Goal: Task Accomplishment & Management: Manage account settings

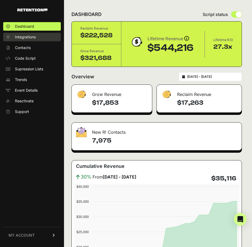
click at [22, 37] on span "Integrations" at bounding box center [25, 36] width 21 height 5
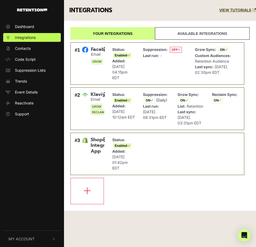
click at [101, 34] on link "Your integrations" at bounding box center [112, 33] width 85 height 13
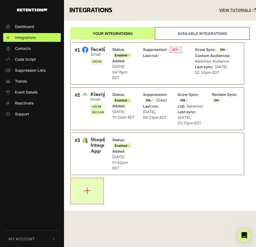
click at [92, 192] on button "button" at bounding box center [87, 192] width 33 height 26
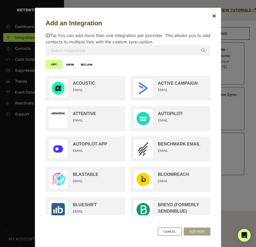
click at [71, 46] on input "text" at bounding box center [128, 50] width 165 height 11
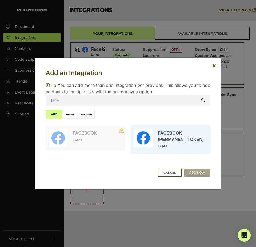
type input "face"
click at [180, 136] on input "radio" at bounding box center [170, 140] width 85 height 34
radio input "true"
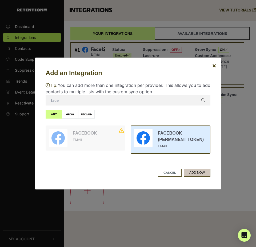
click at [198, 174] on button "ADD NOW" at bounding box center [197, 173] width 27 height 8
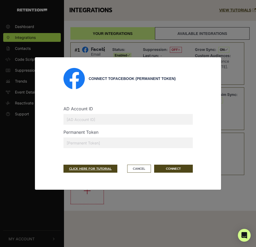
click at [77, 121] on input "text" at bounding box center [128, 119] width 129 height 11
paste input "189604471118764"
type input "189604471118764"
click at [91, 140] on input "text" at bounding box center [128, 143] width 129 height 11
paste input "EAAKHcBVmHbcBPHZAfU4pTWBW79EuyidyiePrIZCYRedo2hHdNsybuwZBbvD8Rdc6SQJikn6ndv4aTD…"
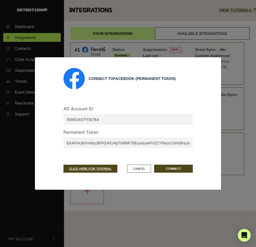
scroll to position [0, 338]
type input "EAAKHcBVmHbcBPHZAfU4pTWBW79EuyidyiePrIZCYRedo2hHdNsybuwZBbvD8Rdc6SQJikn6ndv4aTD…"
click at [174, 171] on button "CONNECT" at bounding box center [173, 169] width 39 height 8
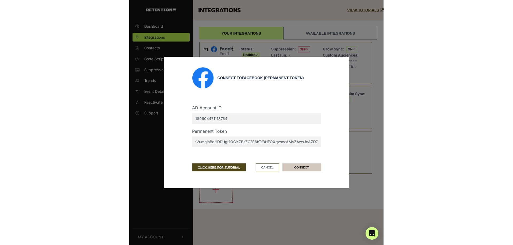
scroll to position [0, 0]
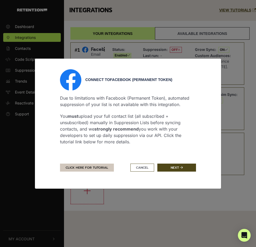
click at [81, 167] on link "CLICK HERE FOR TUTORIAL" at bounding box center [87, 168] width 54 height 8
click at [139, 167] on button "Cancel" at bounding box center [143, 168] width 24 height 8
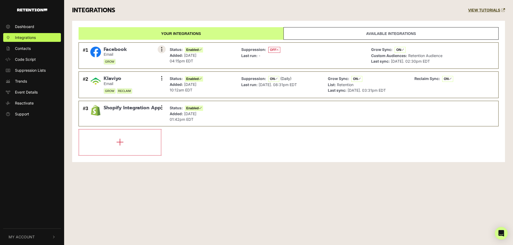
click at [164, 49] on button at bounding box center [162, 49] width 8 height 8
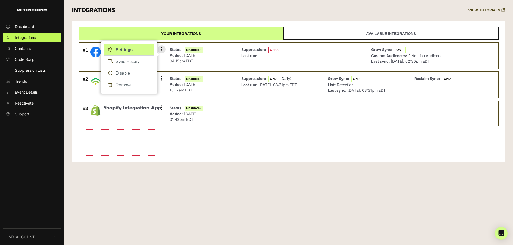
click at [120, 49] on link "Settings" at bounding box center [129, 50] width 51 height 12
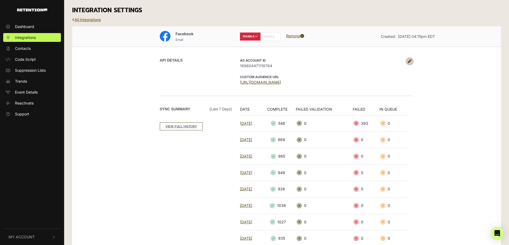
click at [97, 21] on link "All Integrations" at bounding box center [86, 19] width 29 height 5
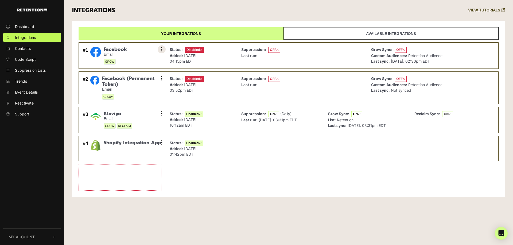
click at [161, 49] on icon at bounding box center [161, 49] width 1 height 5
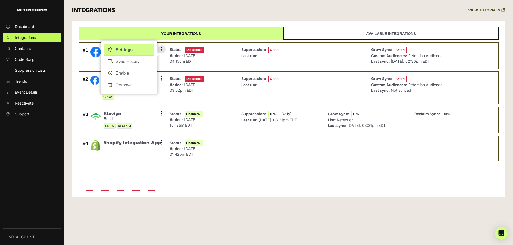
click at [125, 49] on link "Settings" at bounding box center [129, 50] width 51 height 12
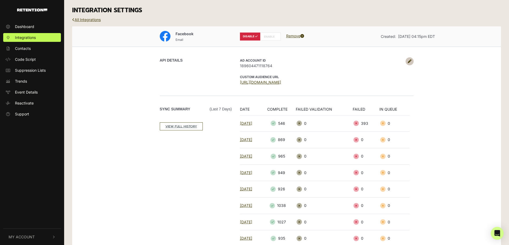
click at [268, 37] on label "ENABLE" at bounding box center [270, 37] width 21 height 8
radio input "false"
radio input "true"
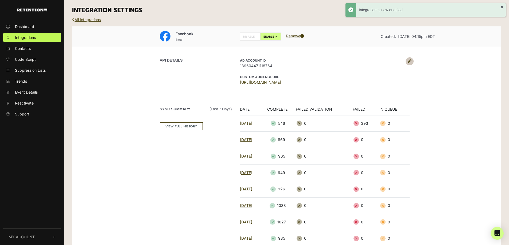
scroll to position [58, 0]
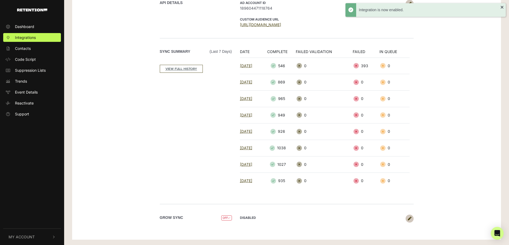
click at [411, 220] on link at bounding box center [409, 219] width 8 height 8
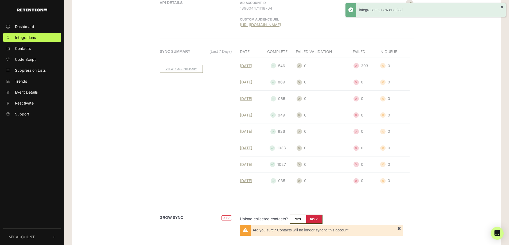
scroll to position [93, 0]
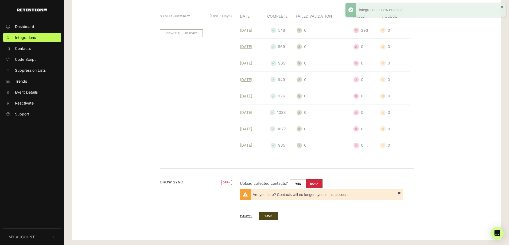
click at [295, 184] on input "checkbox" at bounding box center [306, 183] width 33 height 9
checkbox input "true"
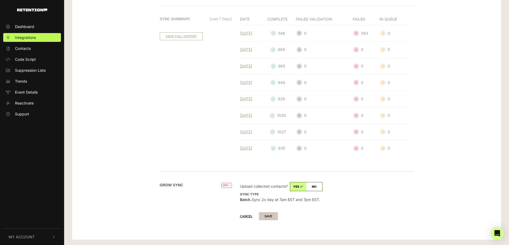
click at [273, 218] on button "SAVE" at bounding box center [268, 217] width 19 height 8
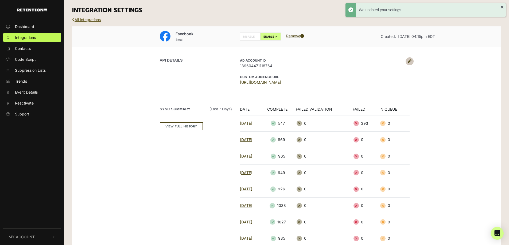
click at [91, 19] on link "All Integrations" at bounding box center [86, 19] width 29 height 5
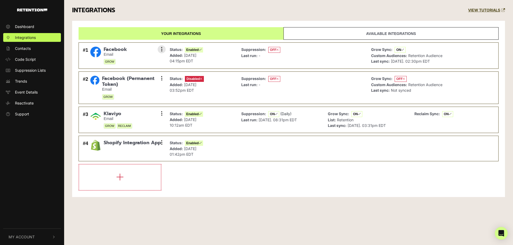
click at [271, 50] on span "OFF" at bounding box center [274, 50] width 12 height 6
click at [278, 49] on icon at bounding box center [277, 49] width 2 height 3
click at [276, 49] on span "OFF" at bounding box center [274, 50] width 12 height 6
click at [161, 48] on icon at bounding box center [161, 49] width 1 height 5
click at [124, 74] on link "Disable" at bounding box center [129, 73] width 51 height 12
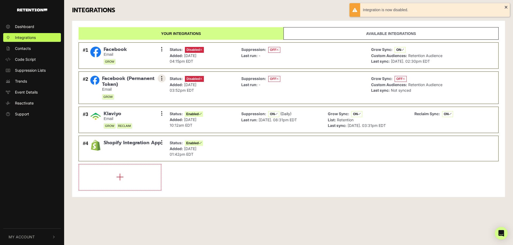
click at [161, 78] on icon at bounding box center [161, 78] width 1 height 5
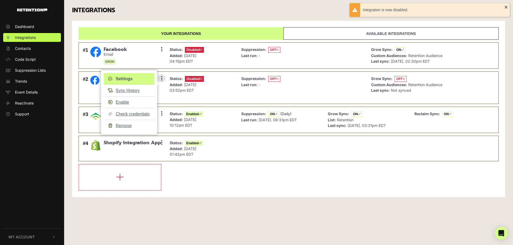
click at [127, 79] on link "Settings" at bounding box center [129, 79] width 51 height 12
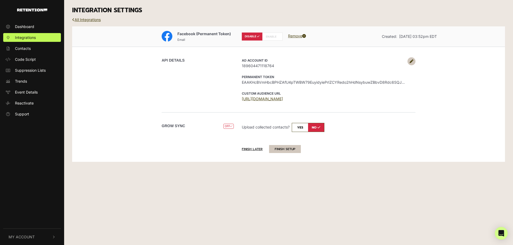
click at [283, 151] on button "FINISH SETUP" at bounding box center [285, 149] width 32 height 8
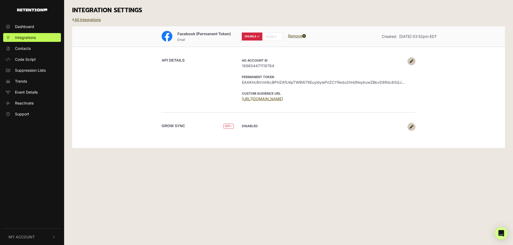
click at [283, 100] on link "[URL][DOMAIN_NAME]" at bounding box center [262, 99] width 41 height 5
click at [18, 69] on span "Suppression Lists" at bounding box center [30, 71] width 31 height 6
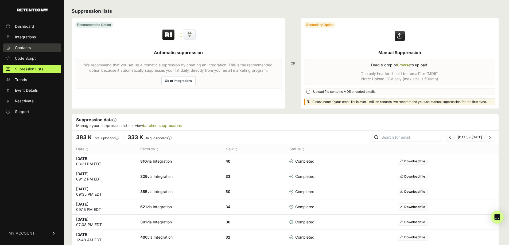
click at [22, 49] on span "Contacts" at bounding box center [23, 47] width 16 height 5
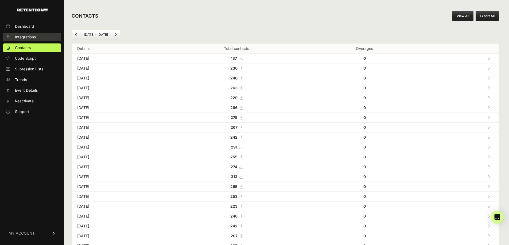
click at [22, 39] on span "Integrations" at bounding box center [25, 36] width 21 height 5
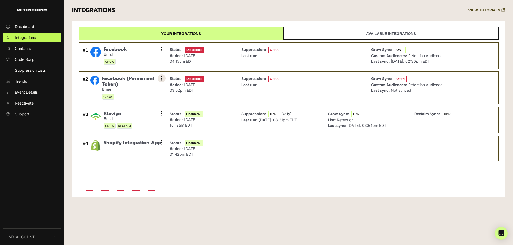
click at [161, 77] on icon at bounding box center [161, 78] width 1 height 5
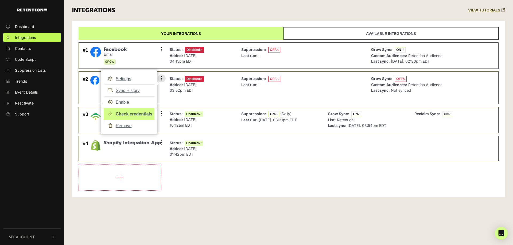
click at [134, 114] on link "Check credentials" at bounding box center [129, 114] width 51 height 12
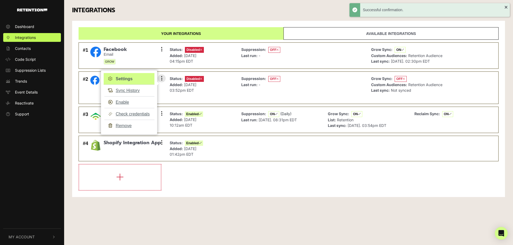
click at [124, 79] on link "Settings" at bounding box center [129, 79] width 51 height 12
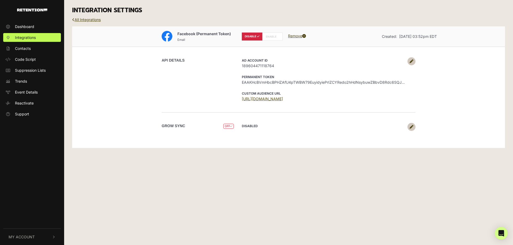
click at [265, 100] on link "[URL][DOMAIN_NAME]" at bounding box center [262, 99] width 41 height 5
click at [419, 183] on div "Dashboard Integrations Contacts Code Script Suppression Lists Trends Event Deta…" at bounding box center [256, 122] width 513 height 245
click at [92, 19] on link "All Integrations" at bounding box center [86, 19] width 29 height 5
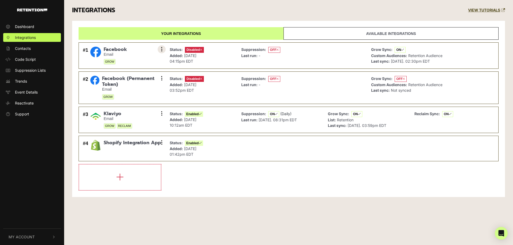
click at [161, 49] on icon at bounding box center [161, 49] width 1 height 5
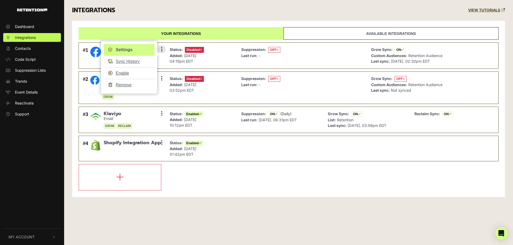
click at [119, 49] on link "Settings" at bounding box center [129, 50] width 51 height 12
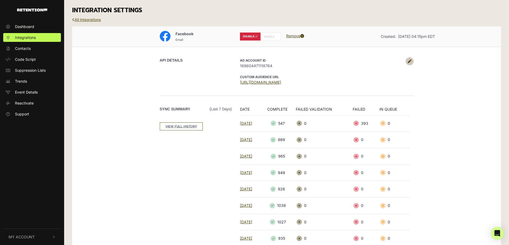
click at [88, 21] on link "All Integrations" at bounding box center [86, 19] width 29 height 5
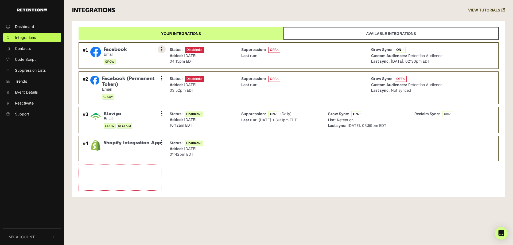
click at [164, 48] on button at bounding box center [162, 49] width 8 height 8
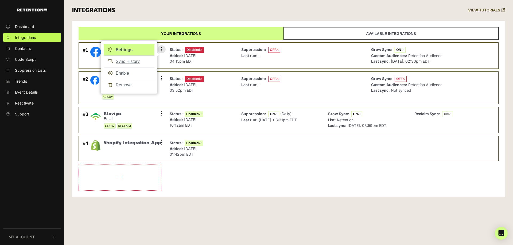
click at [131, 48] on link "Settings" at bounding box center [129, 50] width 51 height 12
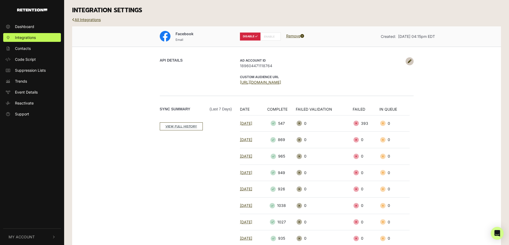
scroll to position [76, 0]
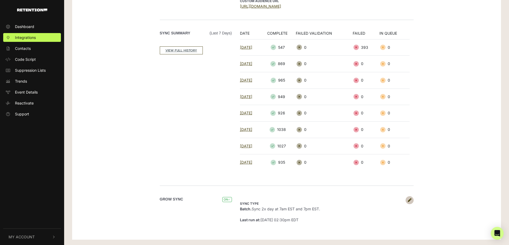
click at [410, 202] on icon at bounding box center [409, 201] width 4 height 4
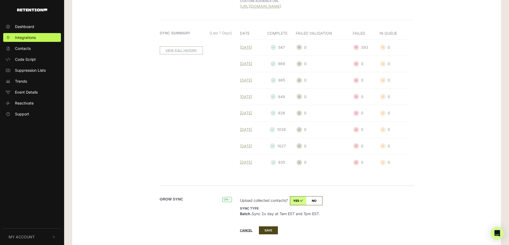
click at [315, 201] on input "checkbox" at bounding box center [306, 201] width 33 height 9
checkbox input "false"
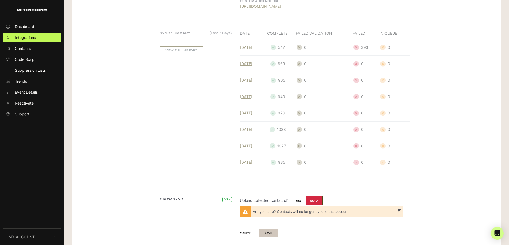
click at [270, 235] on button "SAVE" at bounding box center [268, 234] width 19 height 8
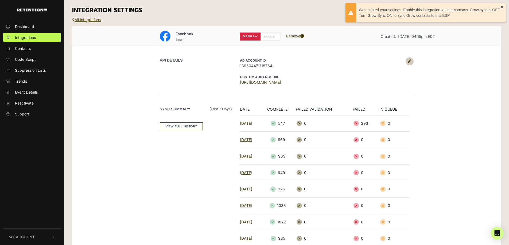
click at [84, 18] on link "All Integrations" at bounding box center [86, 19] width 29 height 5
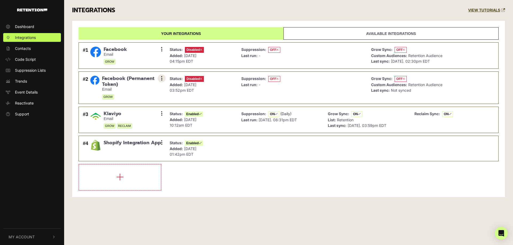
click at [160, 79] on button at bounding box center [162, 78] width 8 height 8
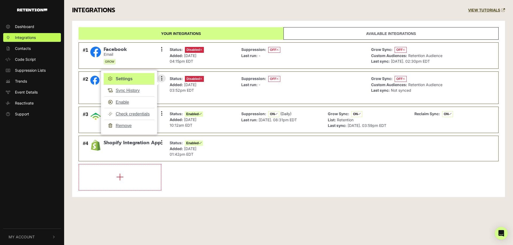
click at [136, 79] on link "Settings" at bounding box center [129, 79] width 51 height 12
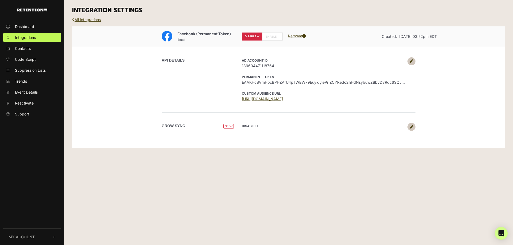
click at [409, 129] on link at bounding box center [411, 127] width 8 height 8
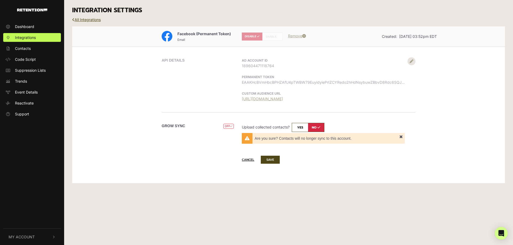
click at [299, 128] on input "checkbox" at bounding box center [308, 127] width 33 height 9
checkbox input "true"
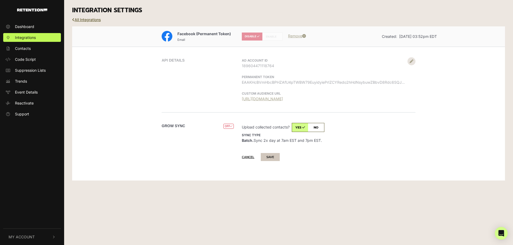
click at [272, 158] on button "SAVE" at bounding box center [270, 157] width 19 height 8
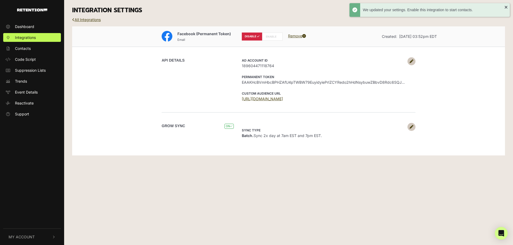
click at [272, 37] on label "ENABLE" at bounding box center [272, 37] width 21 height 8
radio input "false"
radio input "true"
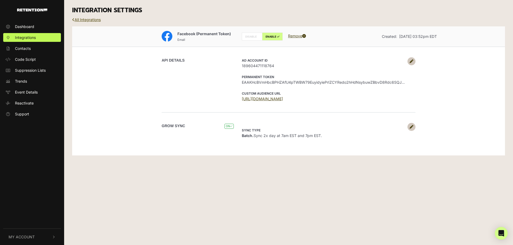
click at [93, 19] on link "All Integrations" at bounding box center [86, 19] width 29 height 5
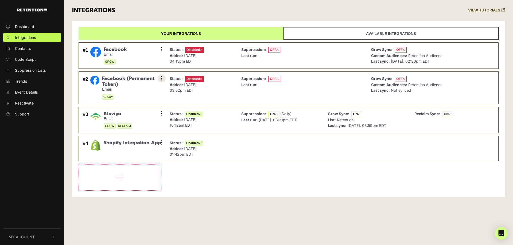
click at [161, 80] on icon at bounding box center [161, 78] width 1 height 5
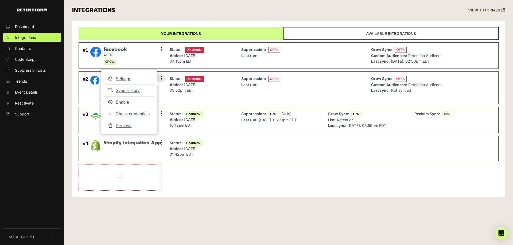
click at [161, 80] on icon at bounding box center [161, 78] width 1 height 5
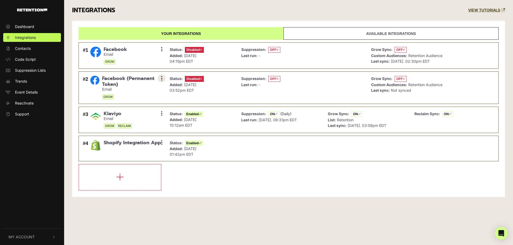
click at [161, 79] on icon at bounding box center [161, 78] width 1 height 5
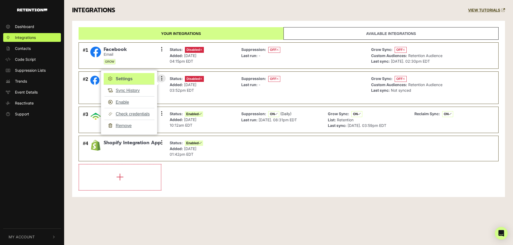
click at [131, 79] on link "Settings" at bounding box center [129, 79] width 51 height 12
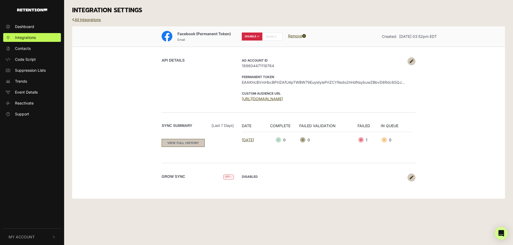
click at [192, 142] on link "VIEW FULL HISTORY" at bounding box center [183, 143] width 43 height 8
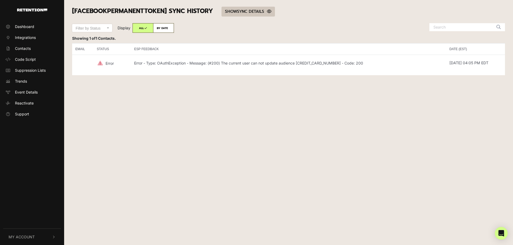
click at [248, 10] on link "SHOW HIDE SYNC DETAILS" at bounding box center [247, 12] width 53 height 10
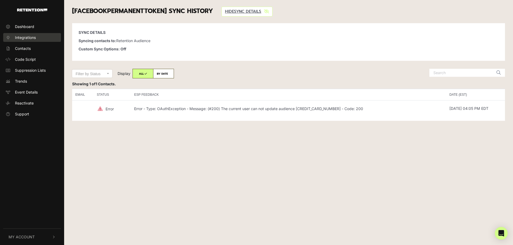
click at [26, 40] on span "Integrations" at bounding box center [25, 38] width 21 height 6
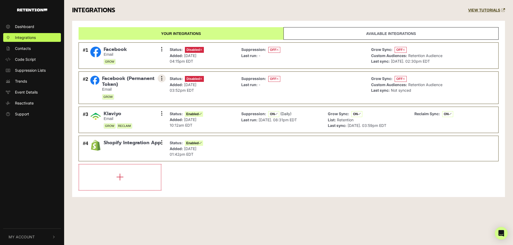
click at [161, 79] on icon at bounding box center [161, 78] width 1 height 5
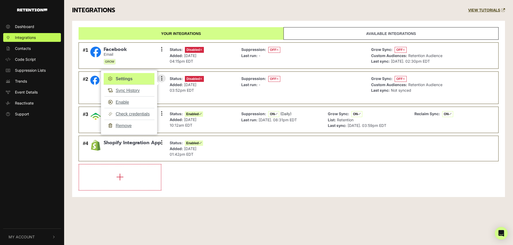
click at [119, 78] on link "Settings" at bounding box center [129, 79] width 51 height 12
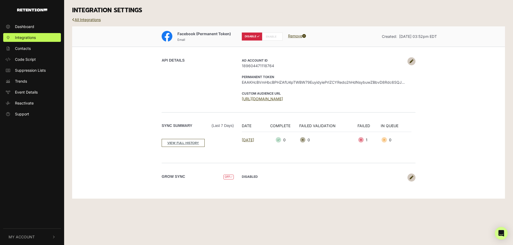
click at [268, 37] on label "ENABLE" at bounding box center [272, 37] width 21 height 8
radio input "false"
radio input "true"
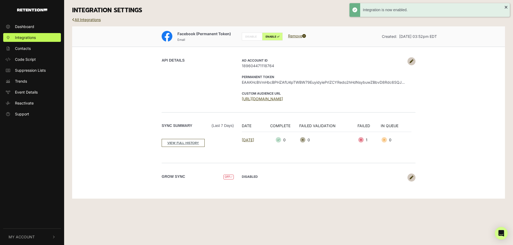
click at [411, 179] on icon at bounding box center [411, 178] width 4 height 4
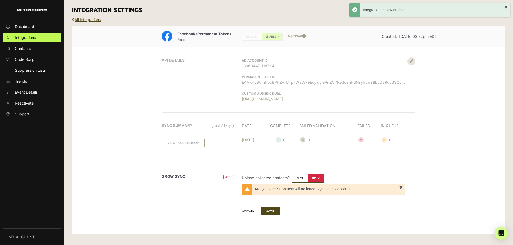
click at [296, 178] on input "checkbox" at bounding box center [308, 178] width 33 height 9
checkbox input "true"
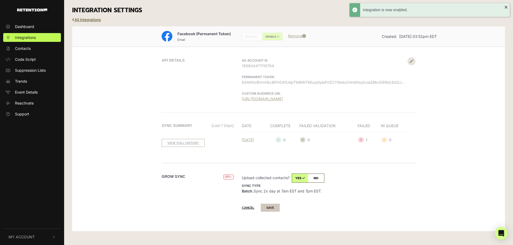
drag, startPoint x: 274, startPoint y: 210, endPoint x: 256, endPoint y: 209, distance: 18.2
click at [274, 209] on button "SAVE" at bounding box center [270, 208] width 19 height 8
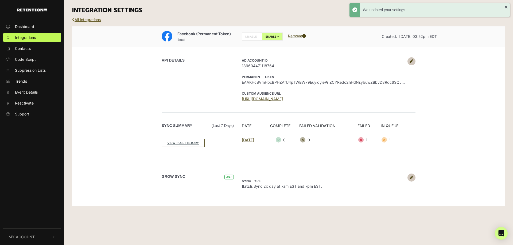
click at [89, 19] on link "All Integrations" at bounding box center [86, 19] width 29 height 5
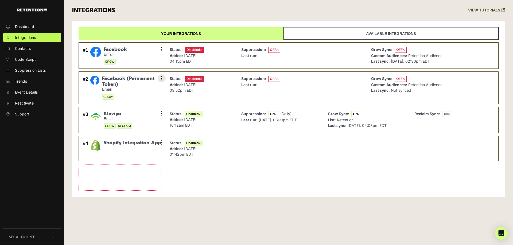
click at [162, 78] on icon at bounding box center [161, 78] width 1 height 5
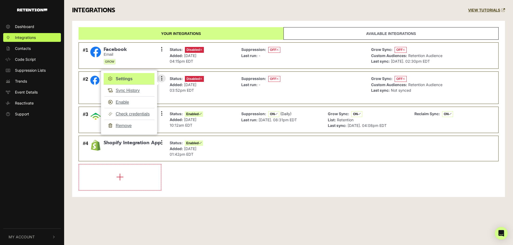
click at [135, 78] on link "Settings" at bounding box center [129, 79] width 51 height 12
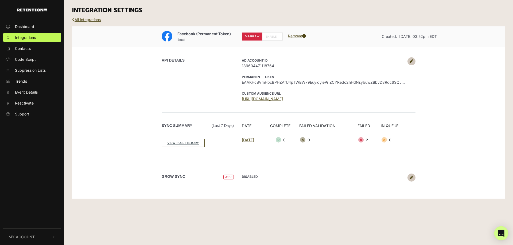
click at [500, 236] on icon "Open Intercom Messenger" at bounding box center [501, 233] width 6 height 7
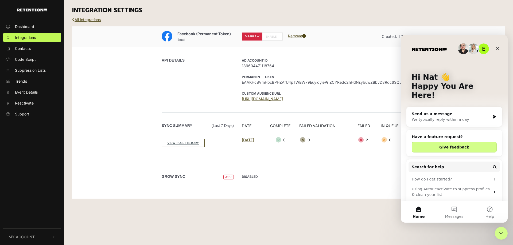
click at [443, 111] on div "Send us a message" at bounding box center [450, 114] width 78 height 6
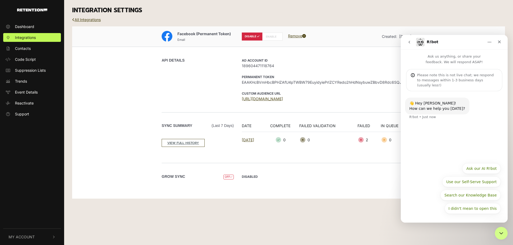
click at [486, 41] on button "Home" at bounding box center [489, 42] width 10 height 10
click at [434, 144] on div "👋 Hey [PERSON_NAME]! How can we help you [DATE]? R!bot • Just now" at bounding box center [453, 125] width 107 height 69
click at [499, 42] on icon "Close" at bounding box center [499, 42] width 3 height 3
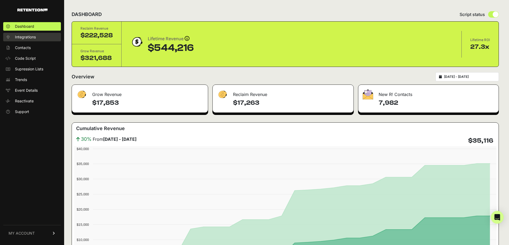
click at [19, 37] on span "Integrations" at bounding box center [25, 36] width 21 height 5
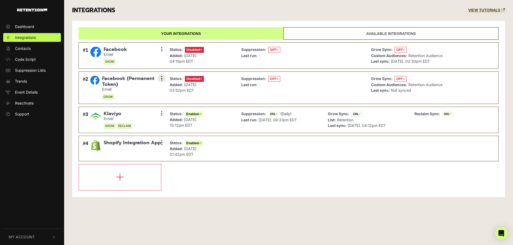
click at [161, 80] on icon at bounding box center [161, 78] width 1 height 5
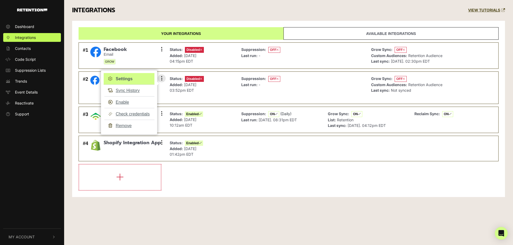
click at [131, 78] on link "Settings" at bounding box center [129, 79] width 51 height 12
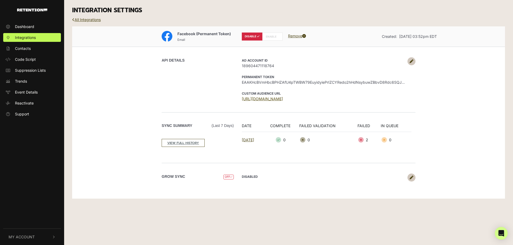
click at [283, 100] on link "[URL][DOMAIN_NAME]" at bounding box center [262, 99] width 41 height 5
click at [411, 62] on icon at bounding box center [411, 62] width 4 height 4
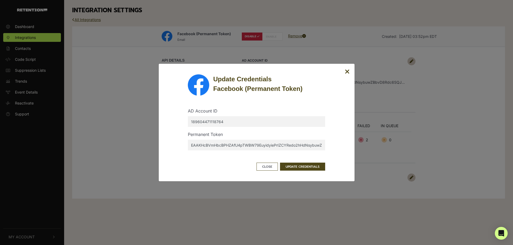
click at [210, 146] on input "EAAKHcBVmHbcBPHZAfU4pTWBW79EuyidyiePrIZCYRedo2hHdNsybuwZBbvD8Rdc6SQJikn6ndv4aTD…" at bounding box center [256, 145] width 137 height 11
paste input "EAAKHcBVmHbcBPC6RyhZCMGP8QISdQojlyRKenhRZCSSNrLNKqvDdid9S36WUAZChysbvkNkbflas6S…"
type input "EAAKHcBVmHbcBPC6RyhZCMGP8QISdQojlyRKenhRZCSSNrLNKqvDdid9S36WUAZChysbvkNkbflas6S…"
click at [314, 167] on button "UPDATE CREDENTIALS" at bounding box center [302, 167] width 45 height 8
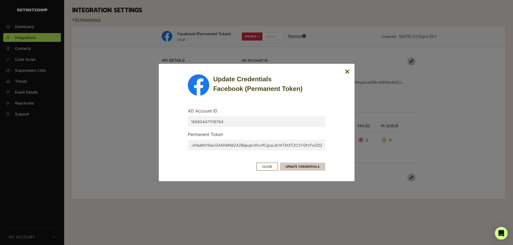
scroll to position [0, 0]
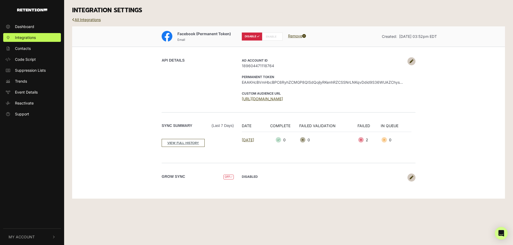
click at [274, 37] on label "ENABLE" at bounding box center [272, 37] width 21 height 8
radio input "false"
radio input "true"
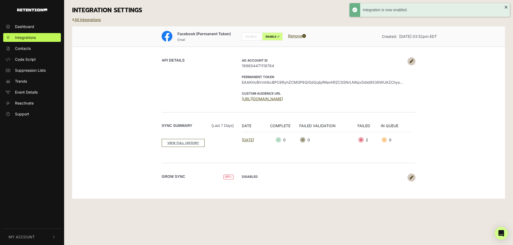
click at [412, 179] on icon at bounding box center [411, 178] width 4 height 4
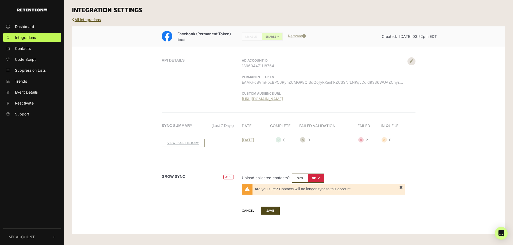
click at [93, 21] on link "All Integrations" at bounding box center [86, 19] width 29 height 5
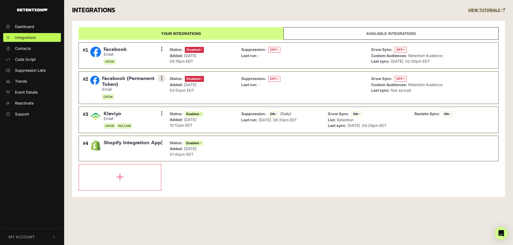
click at [162, 79] on icon at bounding box center [161, 78] width 1 height 5
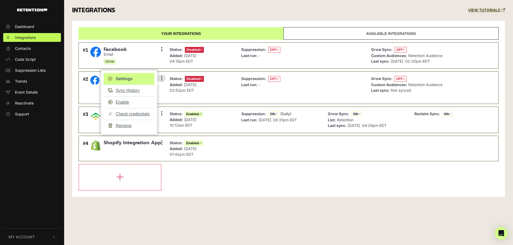
click at [131, 80] on link "Settings" at bounding box center [129, 79] width 51 height 12
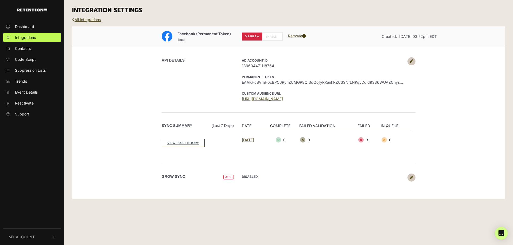
click at [275, 38] on label "ENABLE" at bounding box center [272, 37] width 21 height 8
radio input "false"
radio input "true"
click at [91, 21] on link "All Integrations" at bounding box center [86, 19] width 29 height 5
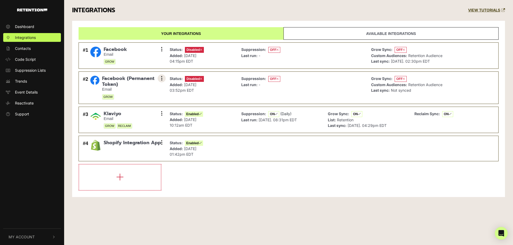
click at [162, 79] on button at bounding box center [162, 78] width 8 height 8
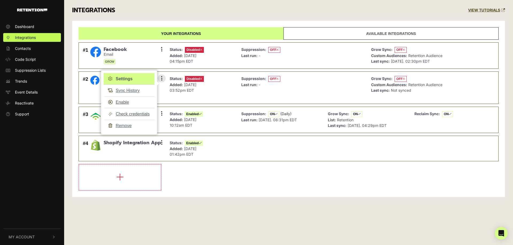
click at [142, 79] on link "Settings" at bounding box center [129, 79] width 51 height 12
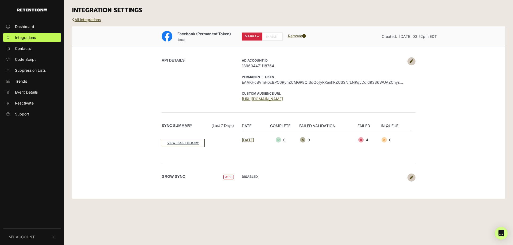
click at [297, 36] on link "Remove" at bounding box center [297, 36] width 18 height 5
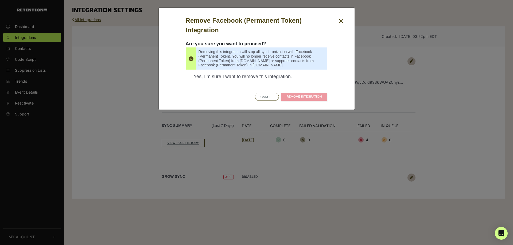
click at [187, 78] on input "Yes, I’m sure I want to remove this integration. Please confirm to continue" at bounding box center [188, 76] width 5 height 5
checkbox input "true"
click at [312, 97] on link "REMOVE INTEGRATION" at bounding box center [304, 97] width 46 height 8
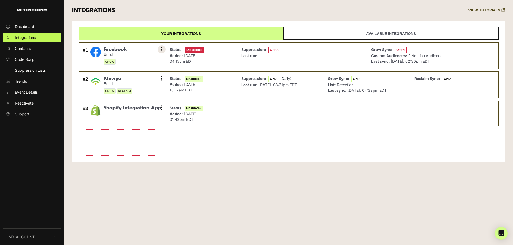
click at [161, 48] on icon at bounding box center [161, 49] width 1 height 5
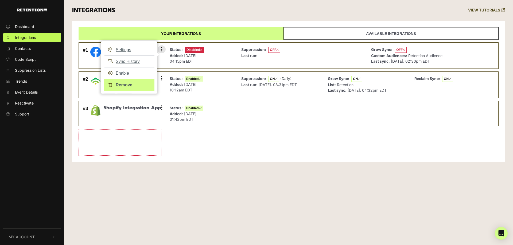
click at [124, 86] on link "Remove" at bounding box center [129, 85] width 51 height 12
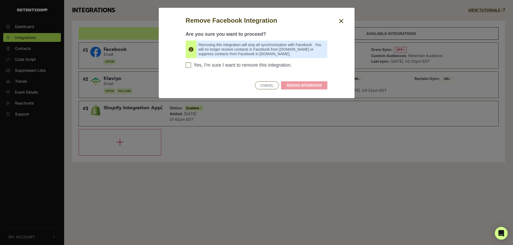
click at [189, 65] on input "Yes, I'm sure I want to remove this integration. Please confirm to continue" at bounding box center [188, 64] width 5 height 5
checkbox input "true"
click at [312, 87] on link "REMOVE INTEGRATION" at bounding box center [304, 85] width 46 height 8
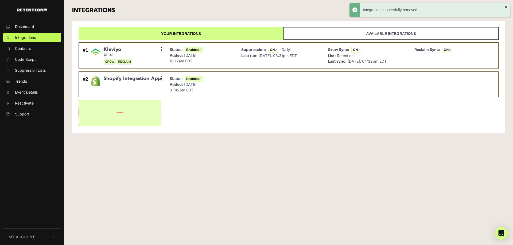
click at [121, 115] on icon "button" at bounding box center [119, 113] width 7 height 9
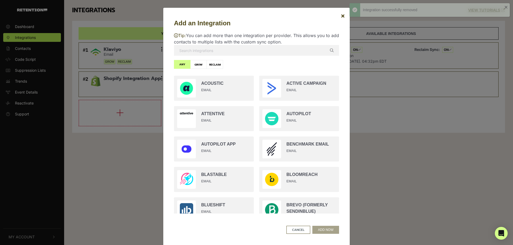
click at [203, 50] on input "text" at bounding box center [256, 50] width 165 height 11
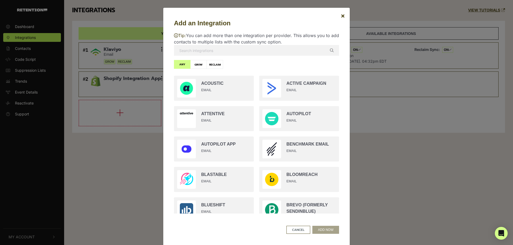
type input "face"
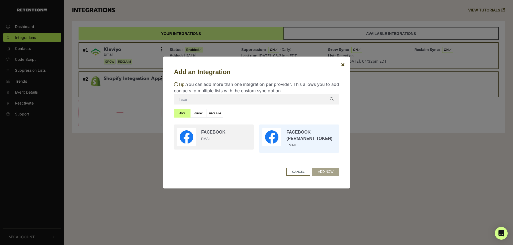
click at [296, 136] on input "radio" at bounding box center [298, 139] width 85 height 34
radio input "true"
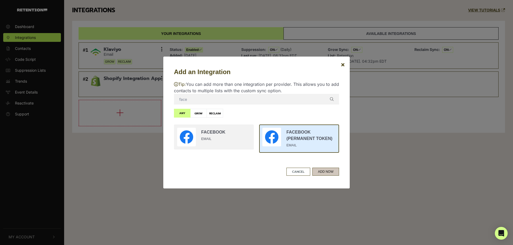
click at [327, 173] on button "ADD NOW" at bounding box center [325, 172] width 27 height 8
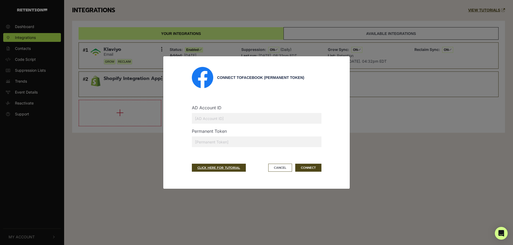
click at [205, 142] on input "text" at bounding box center [256, 142] width 129 height 11
paste input "EAAKHcBVmHbcBPC6RyhZCMGP8QISdQojlyRKenhRZCSSNrLNKqvDdid9S36WUAZChysbvkNkbflas6S…"
type input "EAAKHcBVmHbcBPC6RyhZCMGP8QISdQojlyRKenhRZCSSNrLNKqvDdid9S36WUAZChysbvkNkbflas6S…"
click at [180, 152] on div "Connect to Facebook (Permanent Token) AD Account ID Permanent Token EAAKHcBVmHb…" at bounding box center [256, 122] width 165 height 111
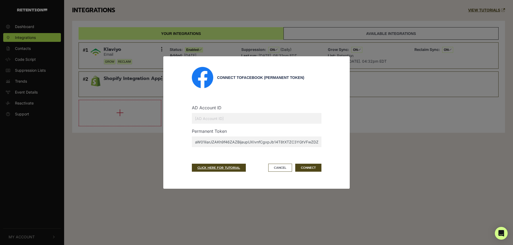
scroll to position [0, 0]
click at [175, 143] on div "Connect to Facebook (Permanent Token) AD Account ID Permanent Token EAAKHcBVmHb…" at bounding box center [256, 122] width 165 height 111
click at [216, 117] on input "text" at bounding box center [256, 118] width 129 height 11
paste input "189604471118764"
type input "189604471118764"
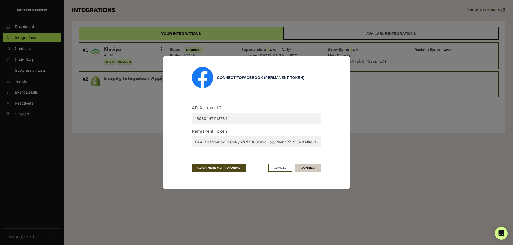
click at [311, 168] on button "CONNECT" at bounding box center [308, 168] width 26 height 8
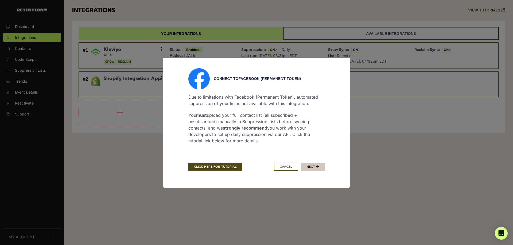
click at [314, 168] on button "Next" at bounding box center [312, 167] width 23 height 8
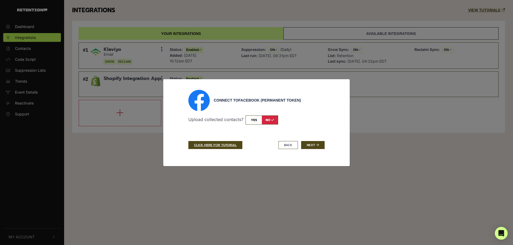
click at [253, 122] on input "checkbox" at bounding box center [261, 120] width 33 height 9
checkbox input "true"
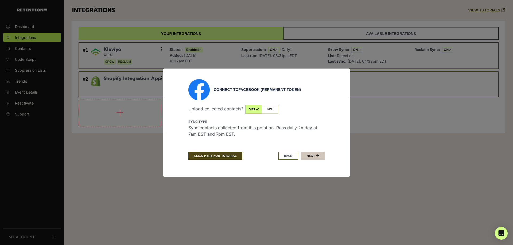
click at [316, 156] on button "Next" at bounding box center [312, 156] width 23 height 8
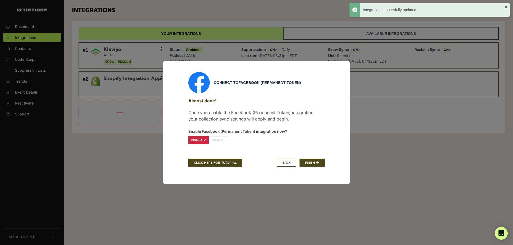
click at [227, 140] on label "ENABLE" at bounding box center [219, 140] width 21 height 8
click at [312, 163] on link "Finish" at bounding box center [311, 163] width 25 height 8
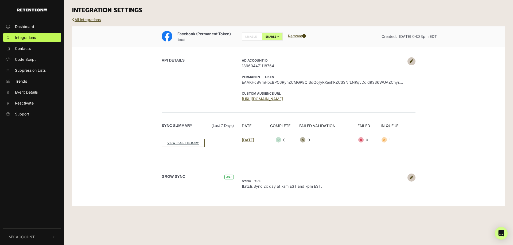
click at [85, 22] on div "All Integrations" at bounding box center [288, 24] width 441 height 6
click at [86, 21] on link "All Integrations" at bounding box center [86, 19] width 29 height 5
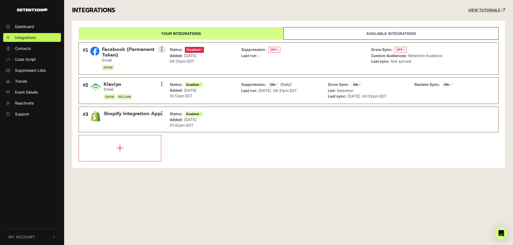
click at [161, 49] on icon at bounding box center [161, 49] width 1 height 5
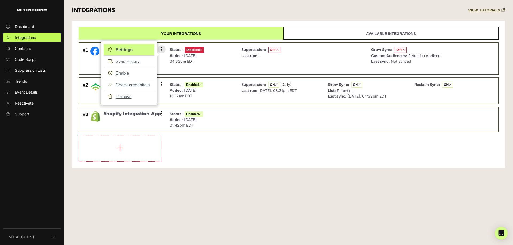
click at [121, 49] on link "Settings" at bounding box center [129, 50] width 51 height 12
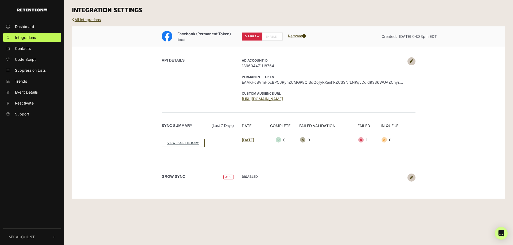
click at [412, 62] on icon at bounding box center [411, 62] width 4 height 4
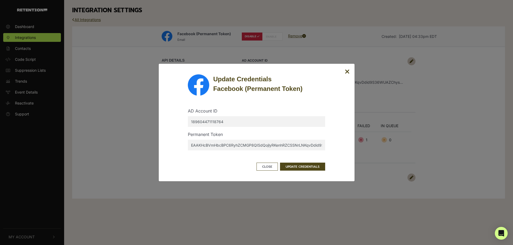
click at [223, 142] on input "EAAKHcBVmHbcBPC6RyhZCMGP8QISdQojlyRKenhRZCSSNrLNKqvDdid9S36WUAZChysbvkNkbflas6S…" at bounding box center [256, 145] width 137 height 11
paste input "EAAJBznrQFY8BPMNBj6Ku70MyZAG1IX8QfyQlrQ2nKos8IjuUC1Y2HnYsZA3ZAZAZCorRza7JF6ZCVL…"
type input "EAAJBznrQFY8BPMNBj6Ku70MyZAG1IX8QfyQlrQ2nKos8IjuUC1Y2HnYsZA3ZAZAZCorRza7JF6ZCVL…"
click at [337, 159] on div "Update Credentials Facebook (Permanent Token) AD Account ID 189604471118764 Per…" at bounding box center [256, 122] width 174 height 96
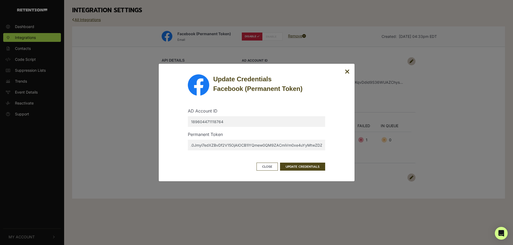
scroll to position [0, 0]
click at [315, 166] on button "UPDATE CREDENTIALS" at bounding box center [302, 167] width 45 height 8
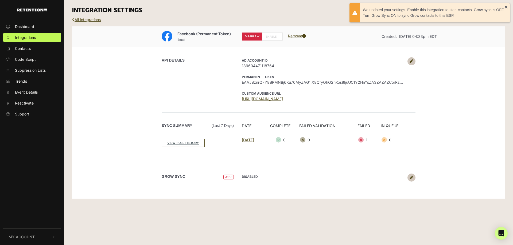
click at [271, 35] on label "ENABLE" at bounding box center [272, 37] width 21 height 8
radio input "false"
radio input "true"
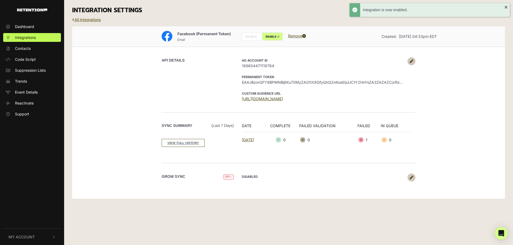
click at [81, 19] on link "All Integrations" at bounding box center [86, 19] width 29 height 5
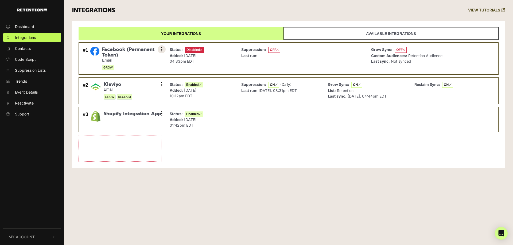
click at [161, 49] on icon at bounding box center [161, 49] width 1 height 5
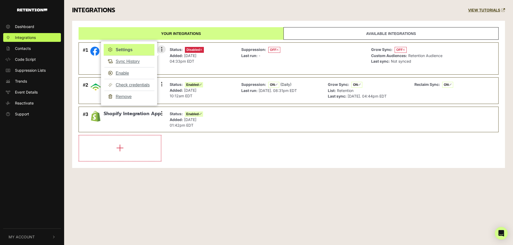
click at [131, 50] on link "Settings" at bounding box center [129, 50] width 51 height 12
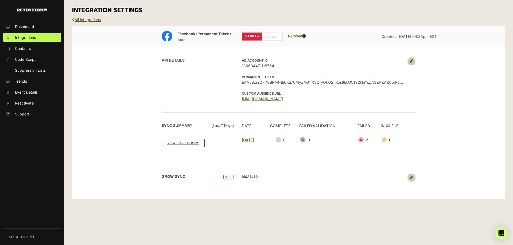
click at [96, 20] on link "All Integrations" at bounding box center [86, 19] width 29 height 5
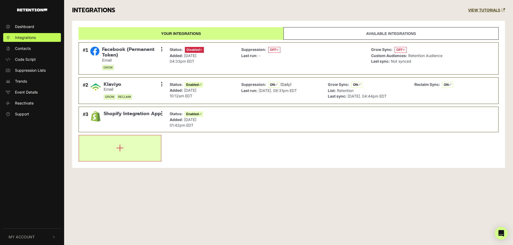
click at [119, 148] on icon "button" at bounding box center [119, 148] width 7 height 9
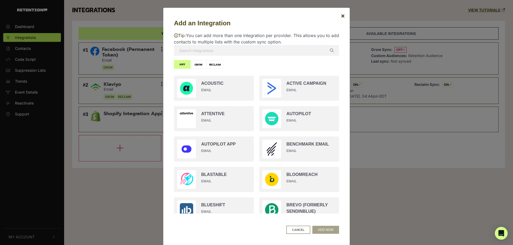
click at [197, 46] on input "text" at bounding box center [256, 50] width 165 height 11
type input "face"
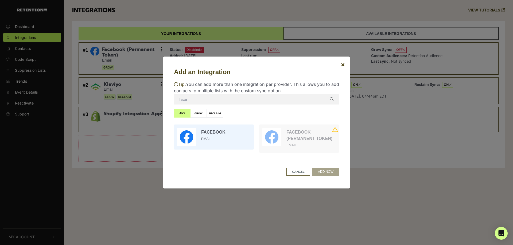
click at [209, 132] on input "radio" at bounding box center [213, 137] width 85 height 30
radio input "true"
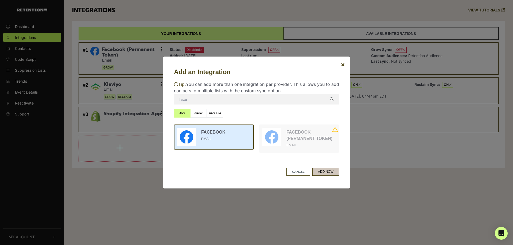
click at [323, 174] on button "ADD NOW" at bounding box center [325, 172] width 27 height 8
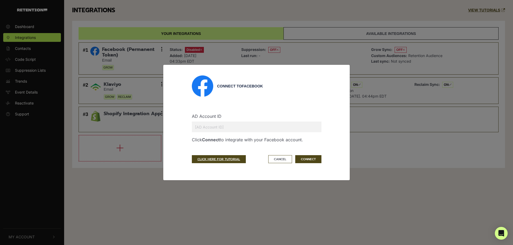
click at [212, 128] on input "text" at bounding box center [256, 127] width 129 height 11
paste input "189604471118764"
type input "189604471118764"
click at [312, 161] on button "CONNECT" at bounding box center [308, 159] width 26 height 8
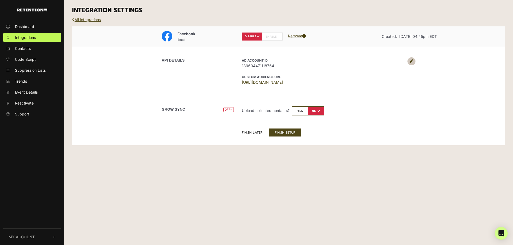
click label "ENABLE"
radio input "false"
radio input "true"
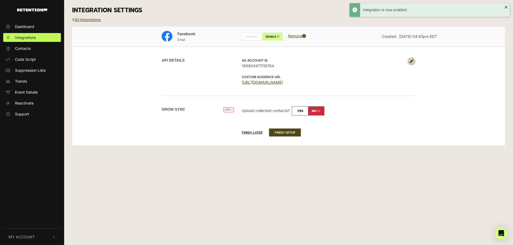
click input "checkbox"
checkbox input "true"
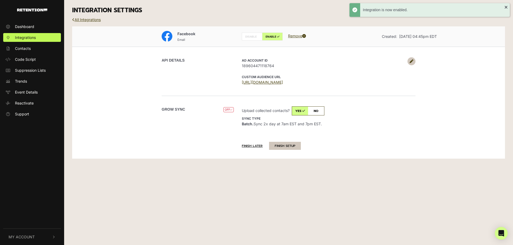
click button "FINISH SETUP"
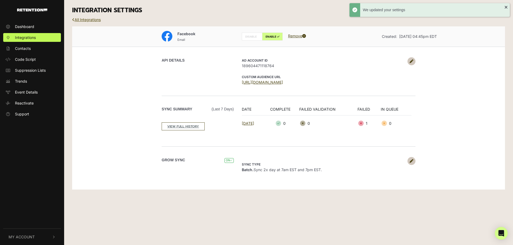
click at [87, 19] on link "All Integrations" at bounding box center [86, 19] width 29 height 5
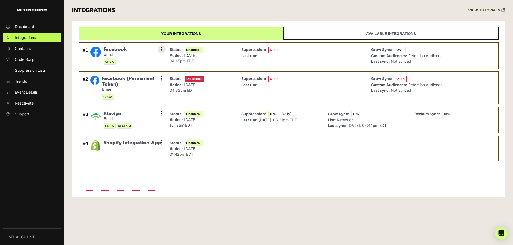
click at [163, 50] on button at bounding box center [162, 49] width 8 height 8
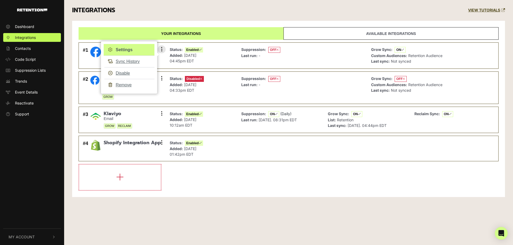
click at [123, 49] on link "Settings" at bounding box center [129, 50] width 51 height 12
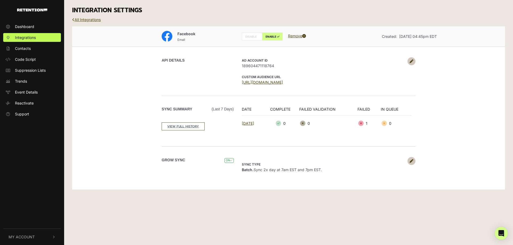
click at [89, 19] on link "All Integrations" at bounding box center [86, 19] width 29 height 5
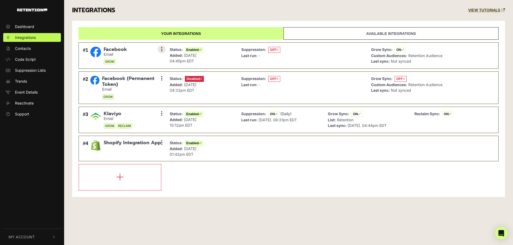
click at [160, 48] on button at bounding box center [162, 49] width 8 height 8
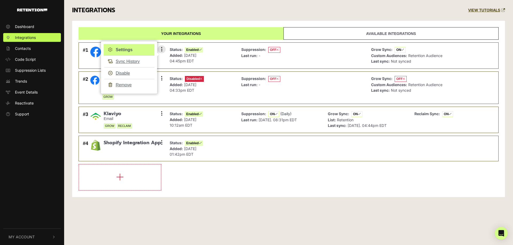
click at [138, 50] on link "Settings" at bounding box center [129, 50] width 51 height 12
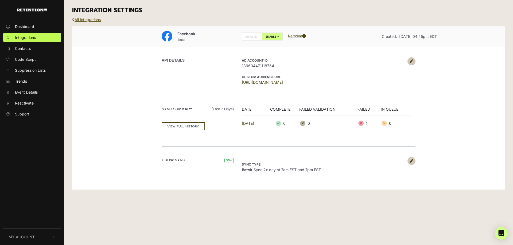
click at [88, 18] on link "All Integrations" at bounding box center [86, 19] width 29 height 5
